Goal: Task Accomplishment & Management: Use online tool/utility

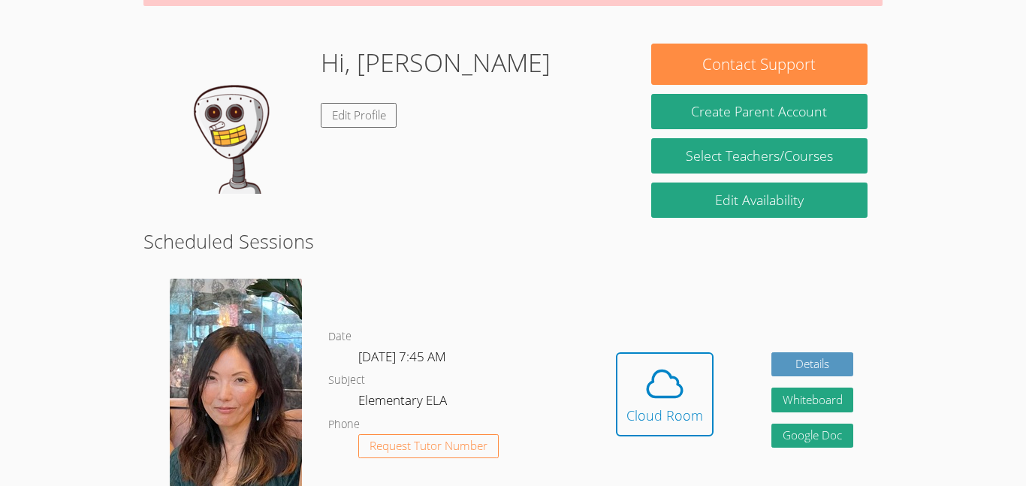
scroll to position [240, 0]
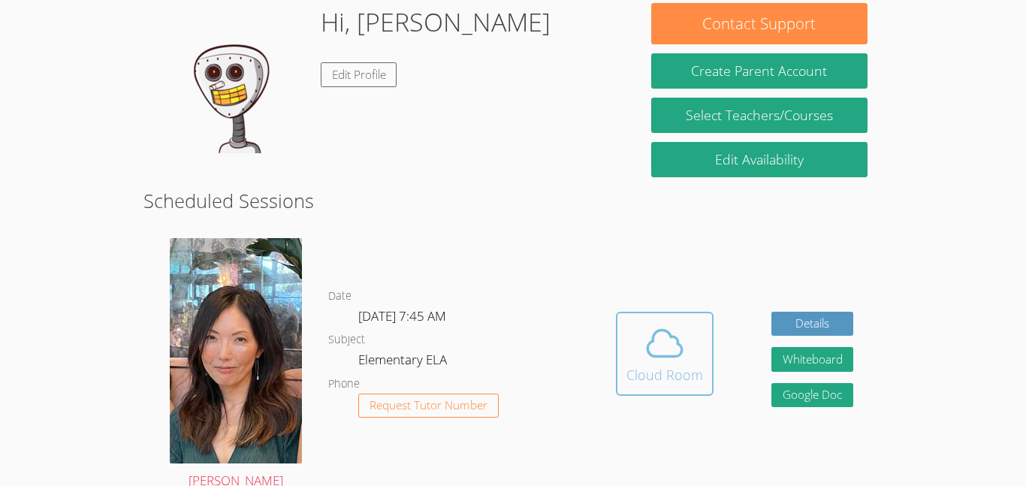
click at [644, 358] on icon at bounding box center [665, 343] width 42 height 42
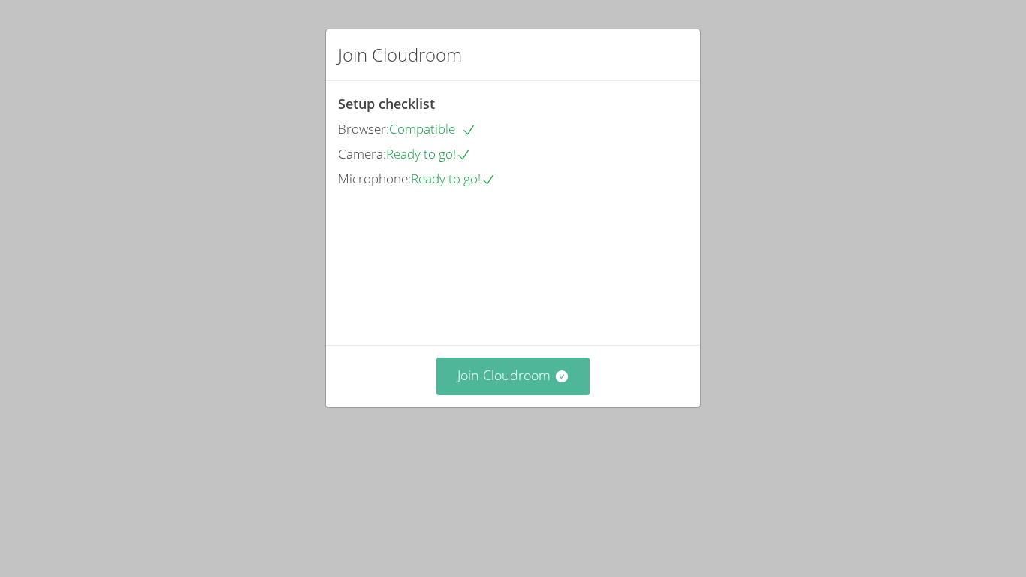
click at [563, 384] on icon at bounding box center [561, 376] width 15 height 15
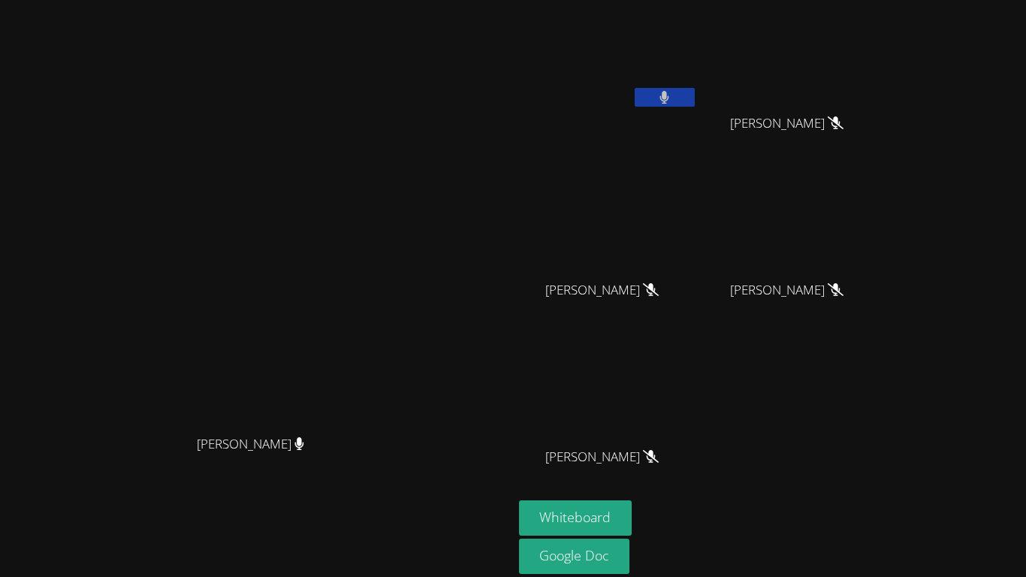
click at [695, 89] on button at bounding box center [665, 97] width 60 height 19
click at [633, 518] on button "Whiteboard" at bounding box center [575, 517] width 113 height 35
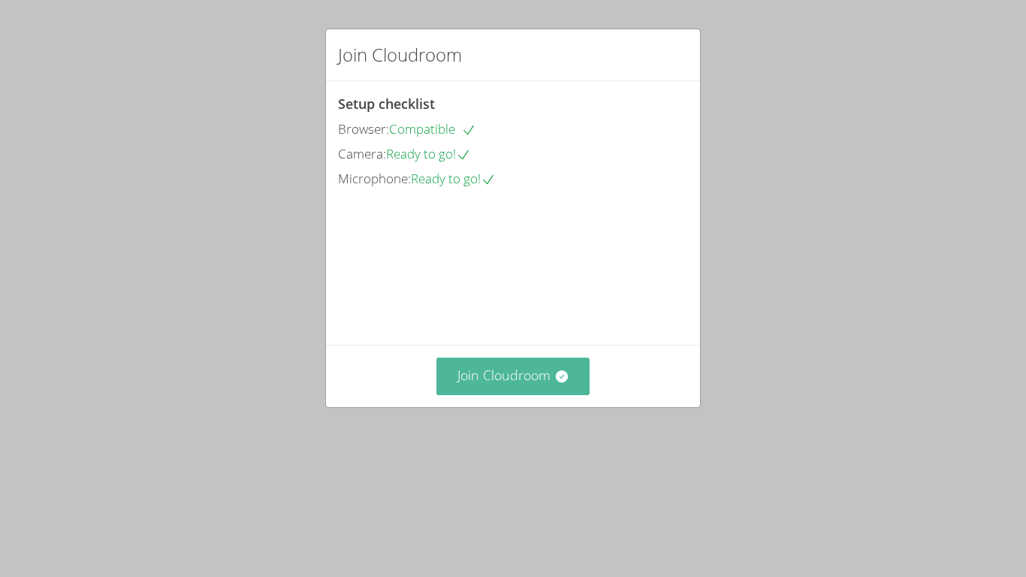
click at [492, 394] on button "Join Cloudroom" at bounding box center [513, 376] width 154 height 37
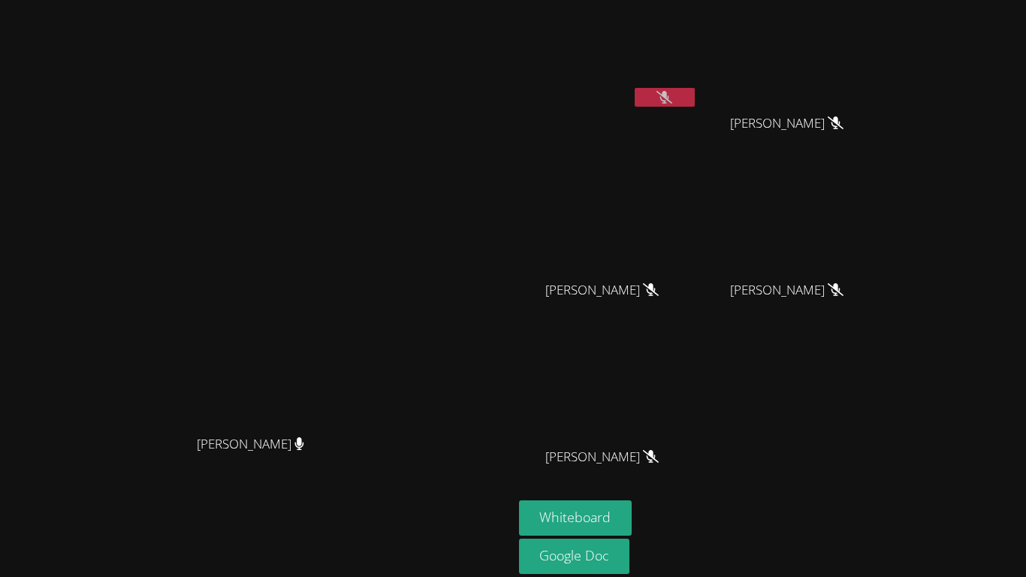
click at [695, 95] on button at bounding box center [665, 97] width 60 height 19
click at [695, 92] on button at bounding box center [665, 97] width 60 height 19
click at [669, 92] on icon at bounding box center [664, 97] width 9 height 13
click at [841, 124] on icon at bounding box center [836, 122] width 9 height 13
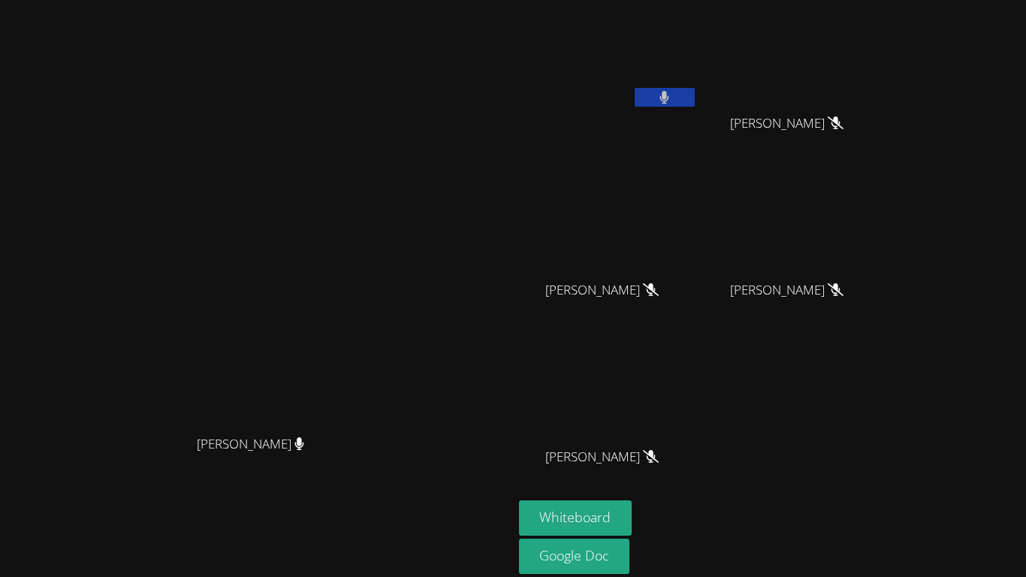
click at [695, 98] on button at bounding box center [665, 97] width 60 height 19
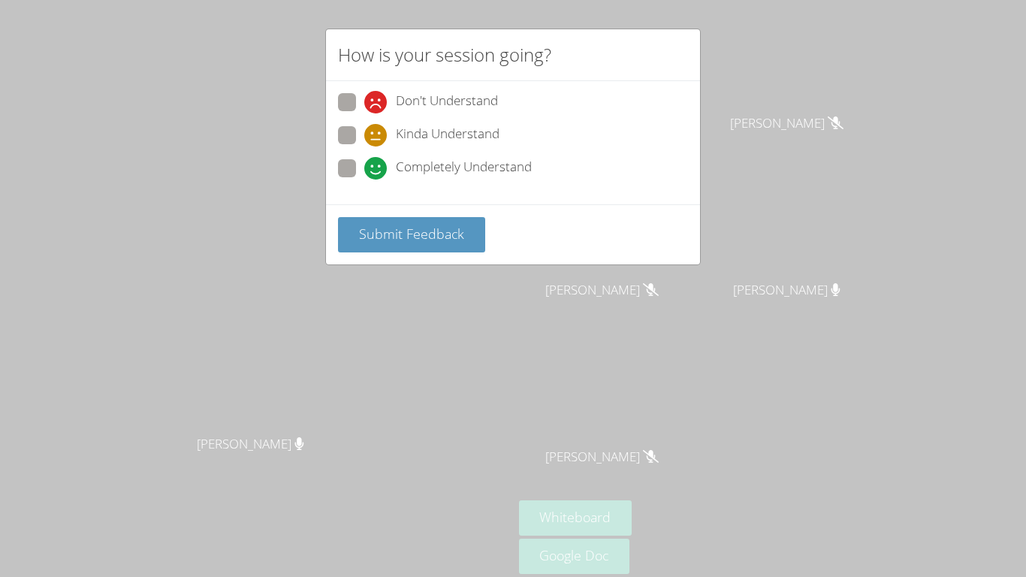
click at [430, 162] on span "Completely Understand" at bounding box center [464, 168] width 136 height 23
click at [377, 162] on input "Completely Understand" at bounding box center [370, 165] width 13 height 13
radio input "true"
click at [409, 225] on span "Submit Feedback" at bounding box center [411, 234] width 105 height 18
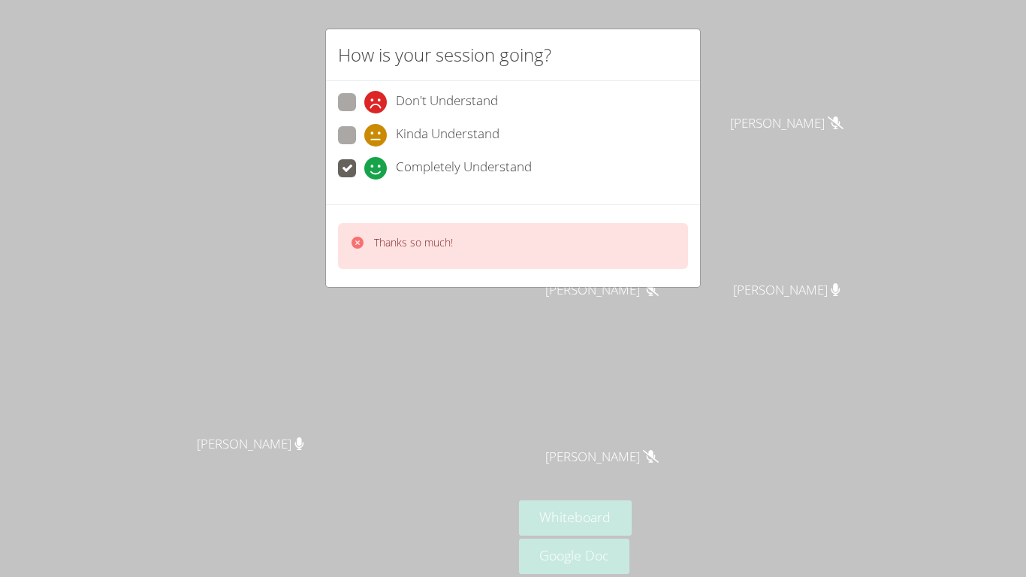
click at [182, 162] on div "How is your session going? Don't Understand Kinda Understand Completely Underst…" at bounding box center [513, 288] width 1026 height 577
click at [297, 173] on div "How is your session going? Don't Understand Kinda Understand Completely Underst…" at bounding box center [513, 288] width 1026 height 577
